Goal: Transaction & Acquisition: Purchase product/service

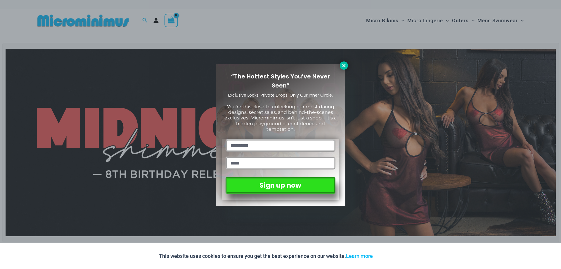
click at [343, 65] on icon at bounding box center [343, 65] width 3 height 3
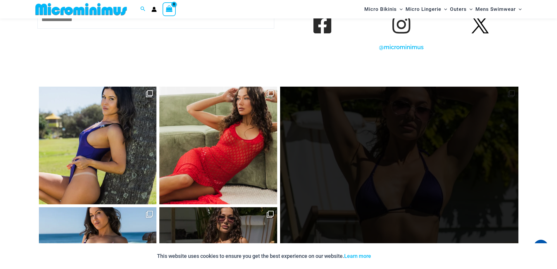
scroll to position [2701, 0]
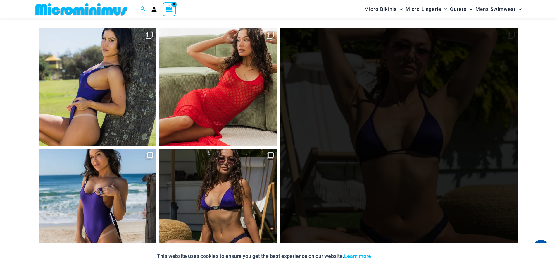
click at [379, 118] on link "Open" at bounding box center [399, 147] width 238 height 238
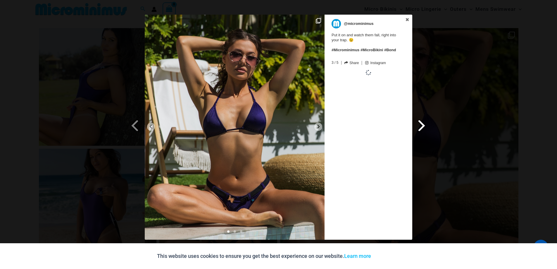
click at [419, 126] on span at bounding box center [422, 125] width 10 height 13
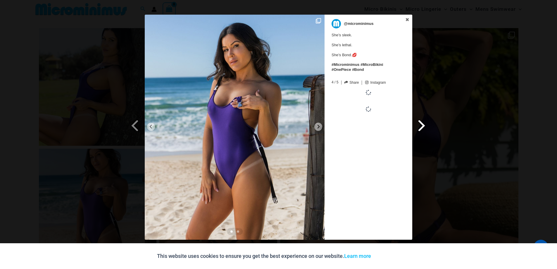
click at [419, 126] on span at bounding box center [422, 125] width 10 height 13
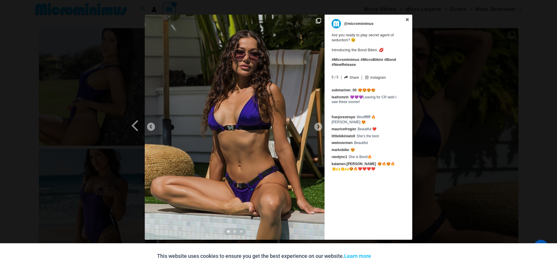
click at [485, 106] on div "Previous Slide Next Slide @microminimus Are you ready to play secret agent of s…" at bounding box center [278, 128] width 557 height 226
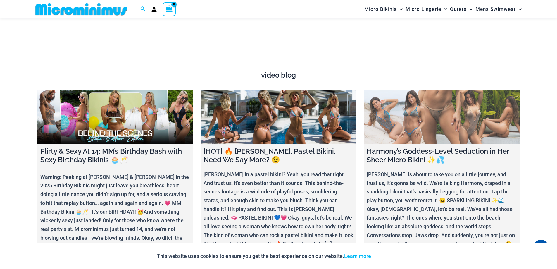
scroll to position [2233, 0]
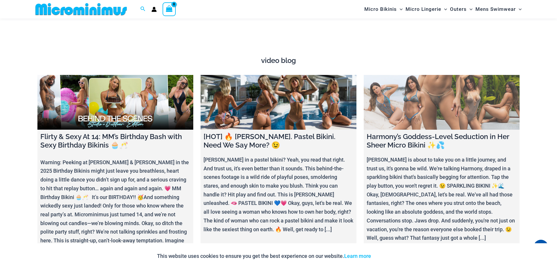
click at [463, 104] on link at bounding box center [442, 102] width 156 height 55
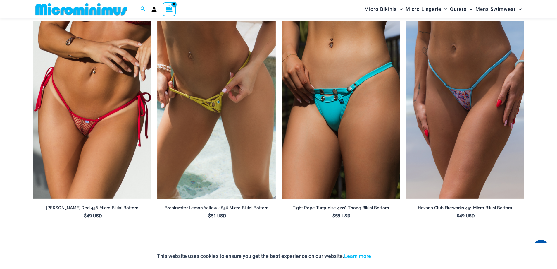
scroll to position [1970, 0]
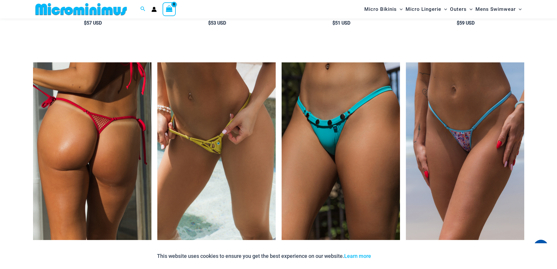
click at [105, 141] on img at bounding box center [92, 151] width 118 height 178
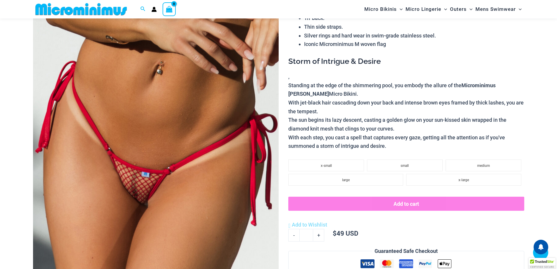
scroll to position [404, 0]
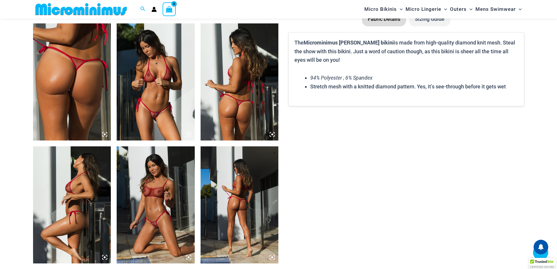
click at [98, 93] on img at bounding box center [72, 81] width 78 height 117
click at [100, 77] on img at bounding box center [72, 81] width 78 height 117
click at [167, 77] on img at bounding box center [156, 81] width 78 height 117
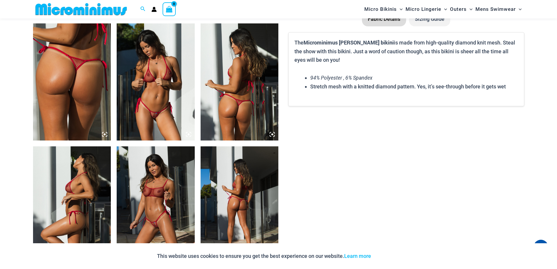
click at [132, 61] on img at bounding box center [156, 81] width 78 height 117
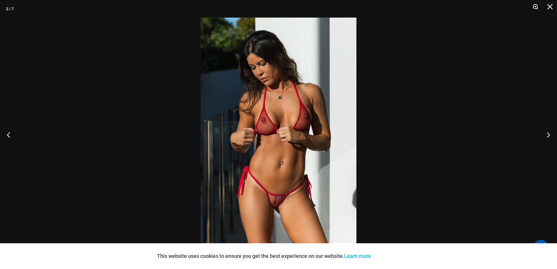
click at [534, 6] on button "Zoom" at bounding box center [533, 9] width 15 height 18
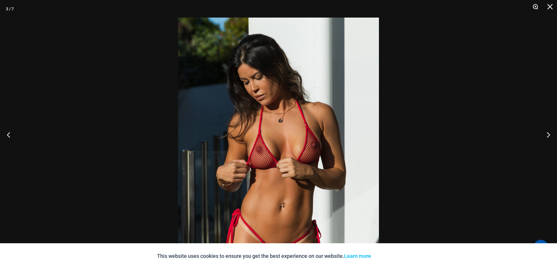
click at [534, 6] on button "Zoom" at bounding box center [533, 9] width 15 height 18
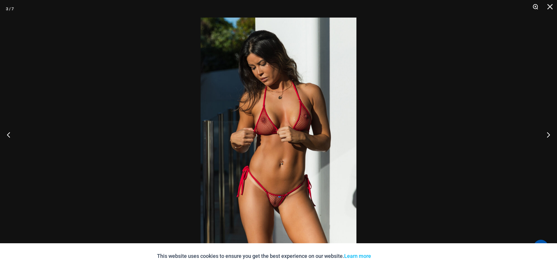
click at [534, 6] on button "Zoom" at bounding box center [533, 9] width 15 height 18
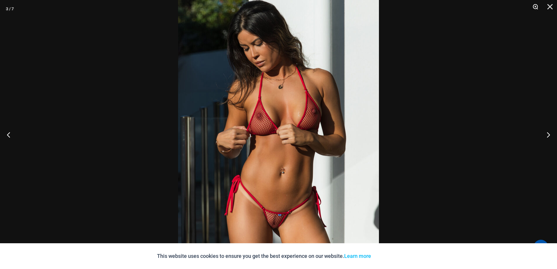
click at [534, 6] on button "Zoom" at bounding box center [533, 9] width 15 height 18
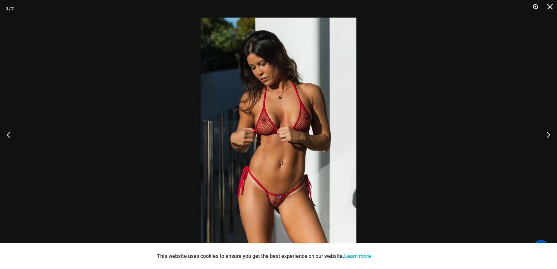
click at [534, 6] on button "Zoom" at bounding box center [533, 9] width 15 height 18
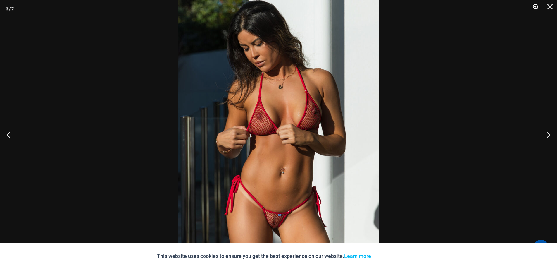
click at [534, 8] on button "Zoom" at bounding box center [533, 9] width 15 height 18
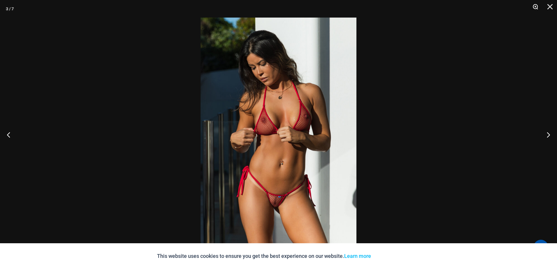
click at [534, 8] on button "Zoom" at bounding box center [533, 9] width 15 height 18
